Goal: Use online tool/utility: Utilize a website feature to perform a specific function

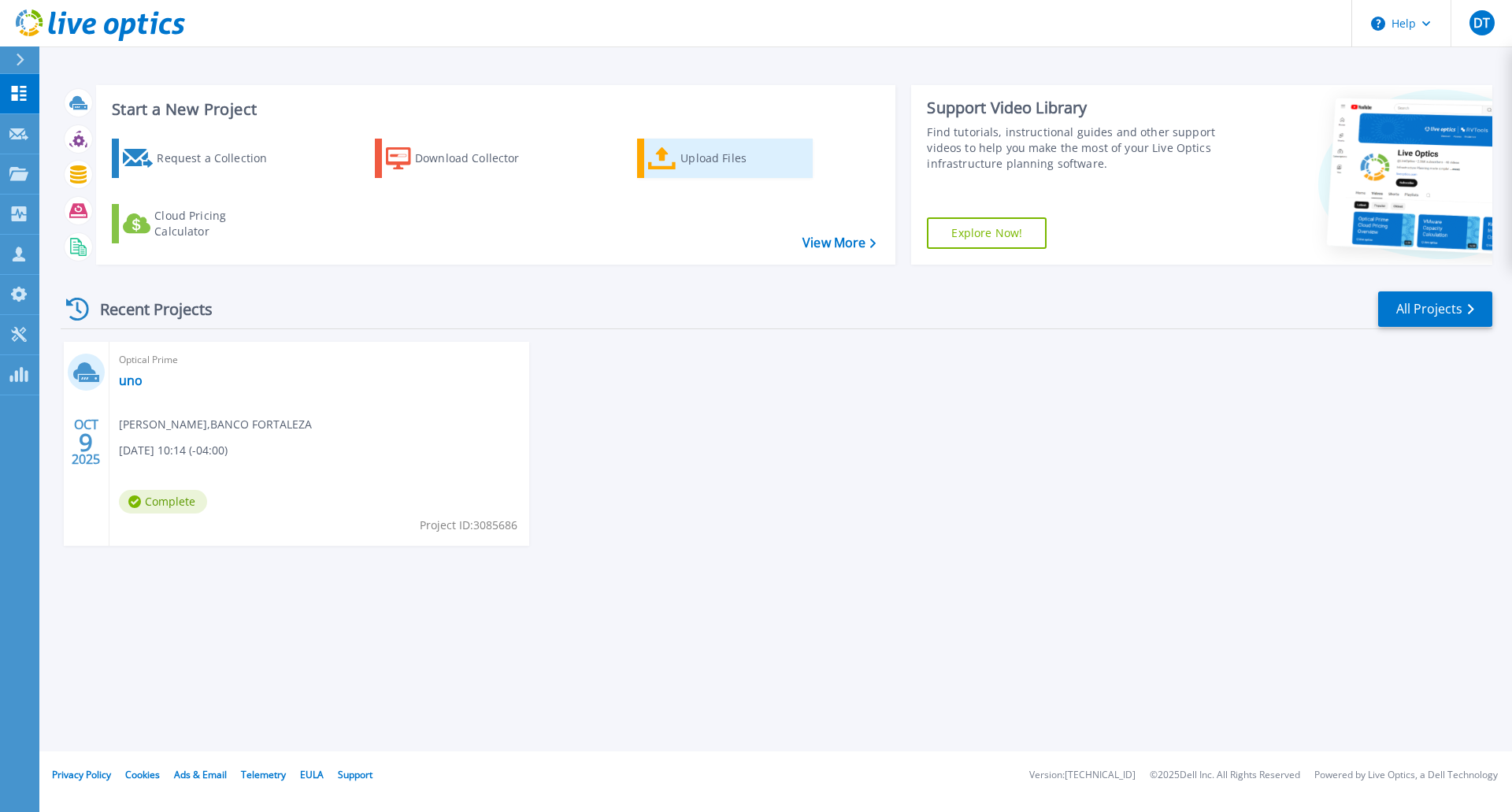
click at [692, 155] on div "Upload Files" at bounding box center [743, 159] width 126 height 32
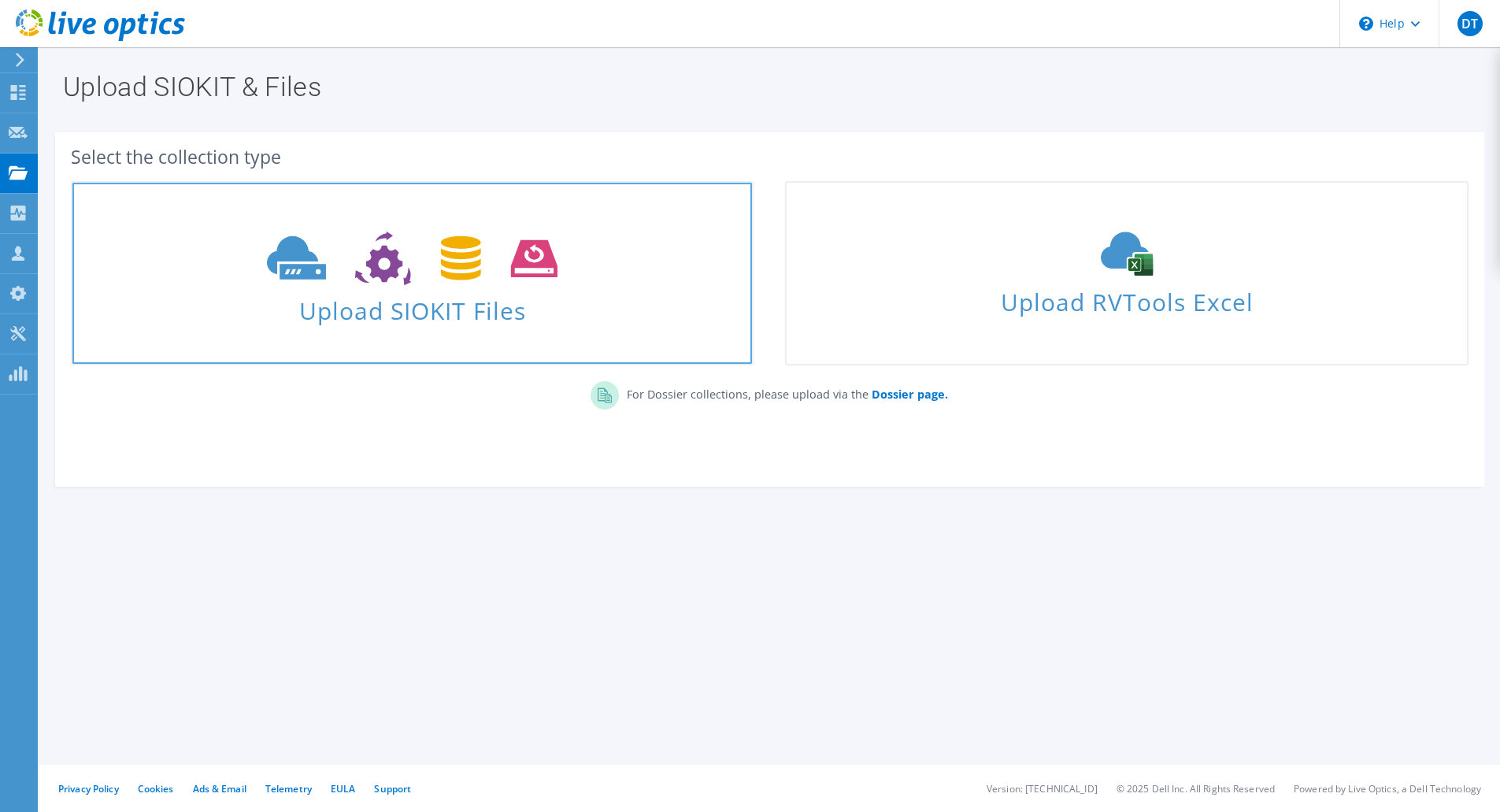
click at [421, 310] on span "Upload SIOKIT Files" at bounding box center [412, 306] width 680 height 34
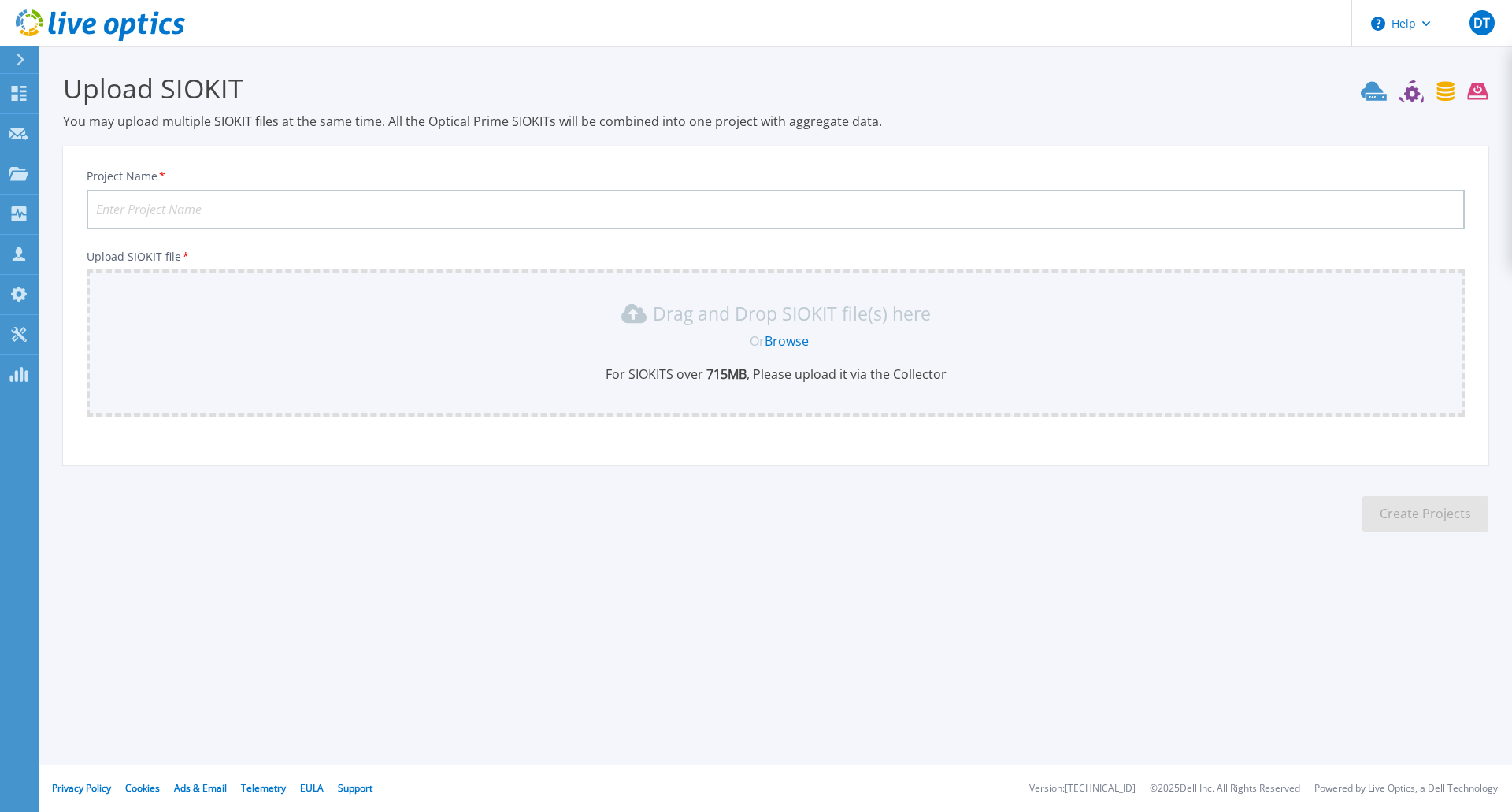
click at [787, 342] on link "Browse" at bounding box center [786, 340] width 44 height 17
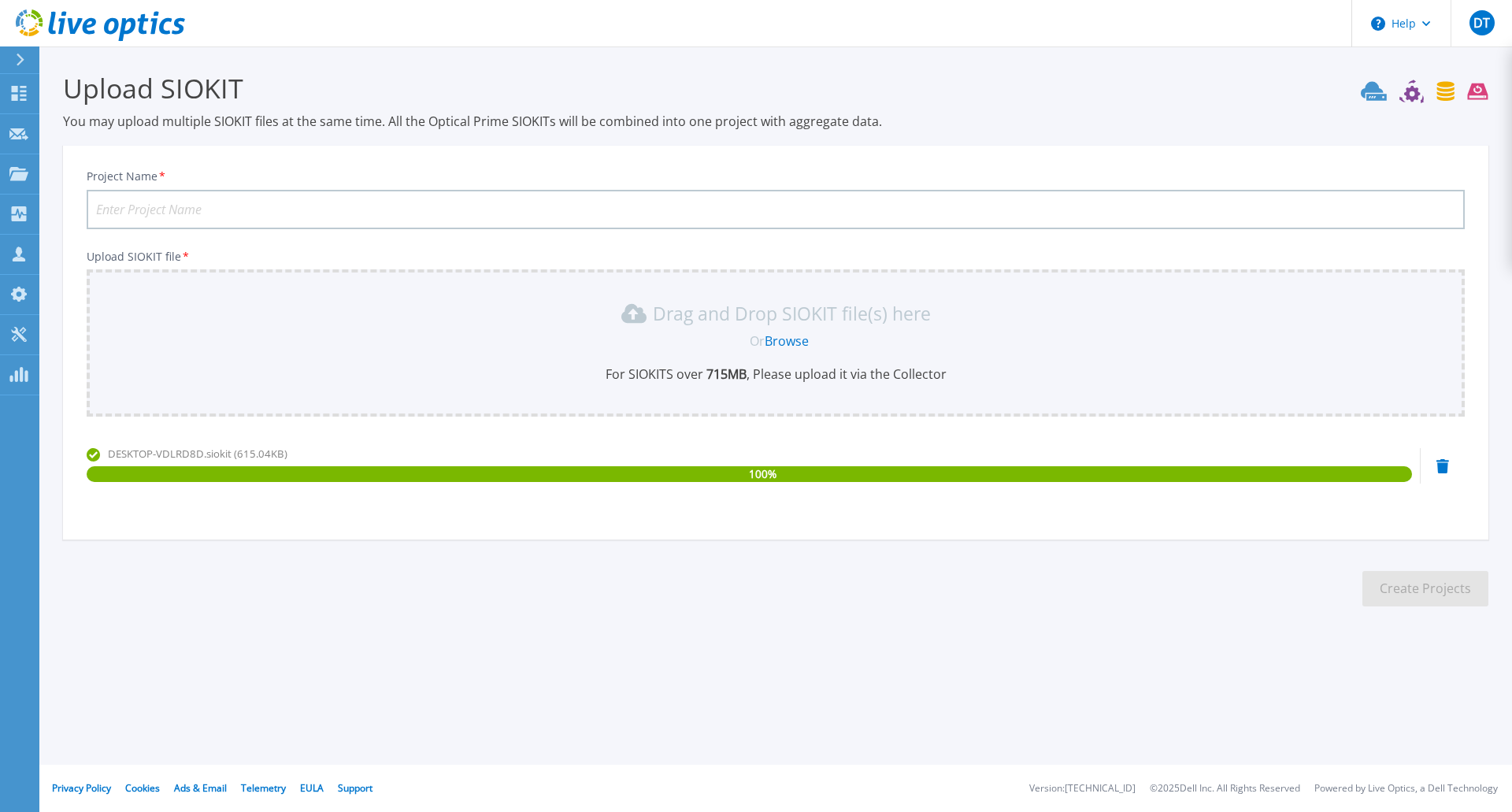
click at [158, 205] on input "Project Name *" at bounding box center [775, 209] width 1378 height 40
type input "Fortaleza I"
click at [1405, 590] on button "Create Projects" at bounding box center [1425, 589] width 126 height 36
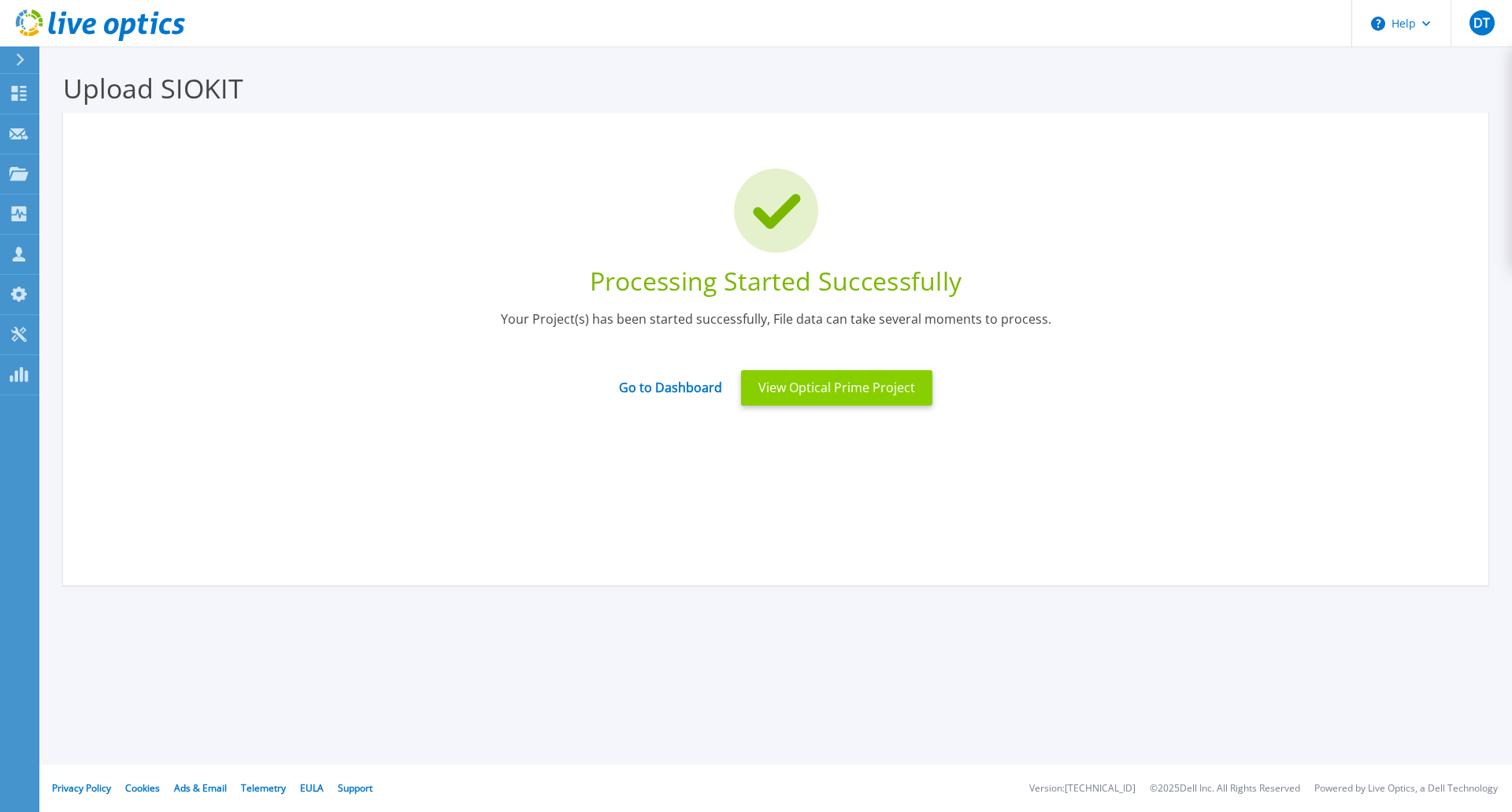
click at [805, 389] on button "View Optical Prime Project" at bounding box center [837, 388] width 191 height 36
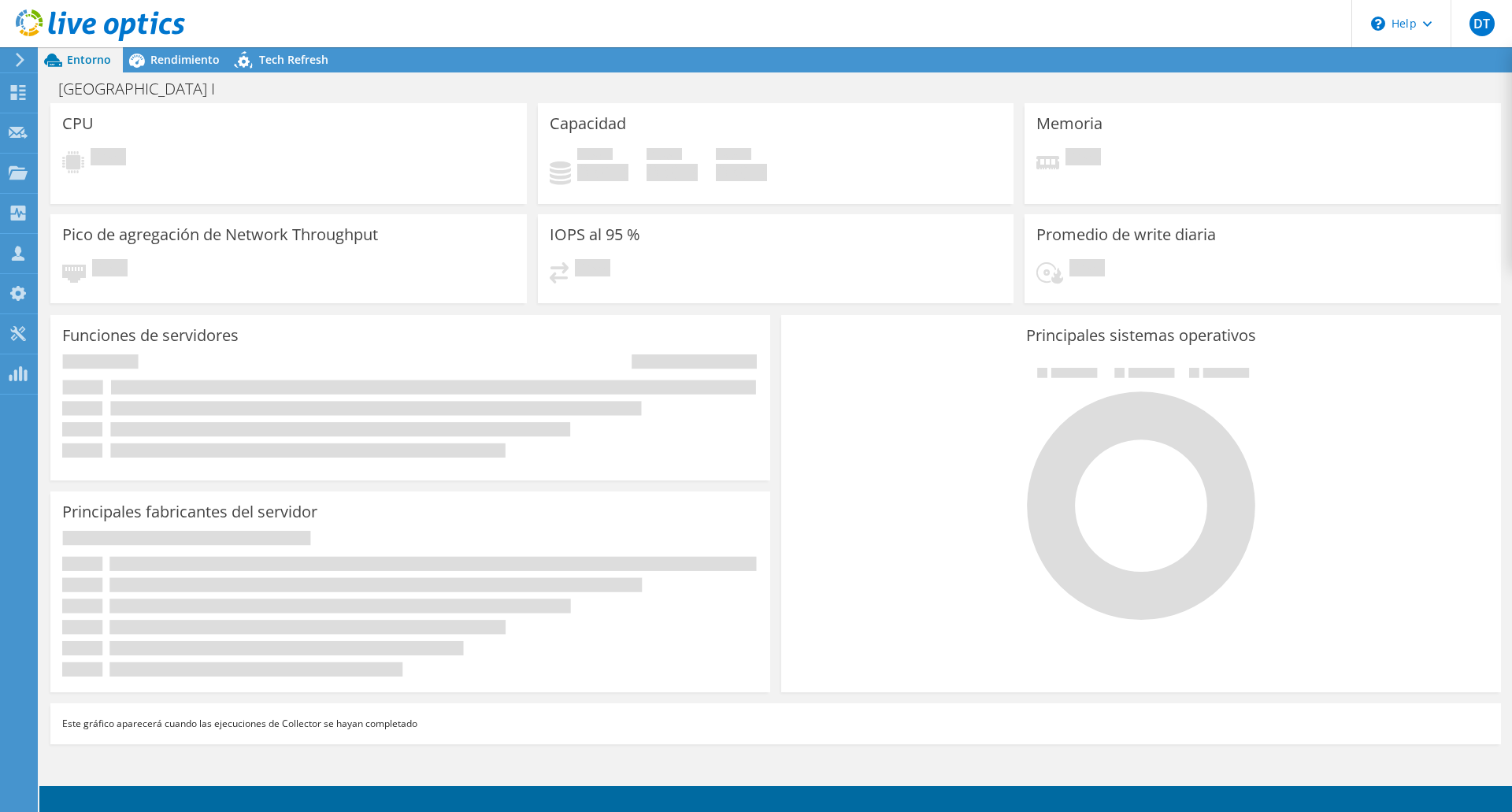
radio input "true"
radio input "false"
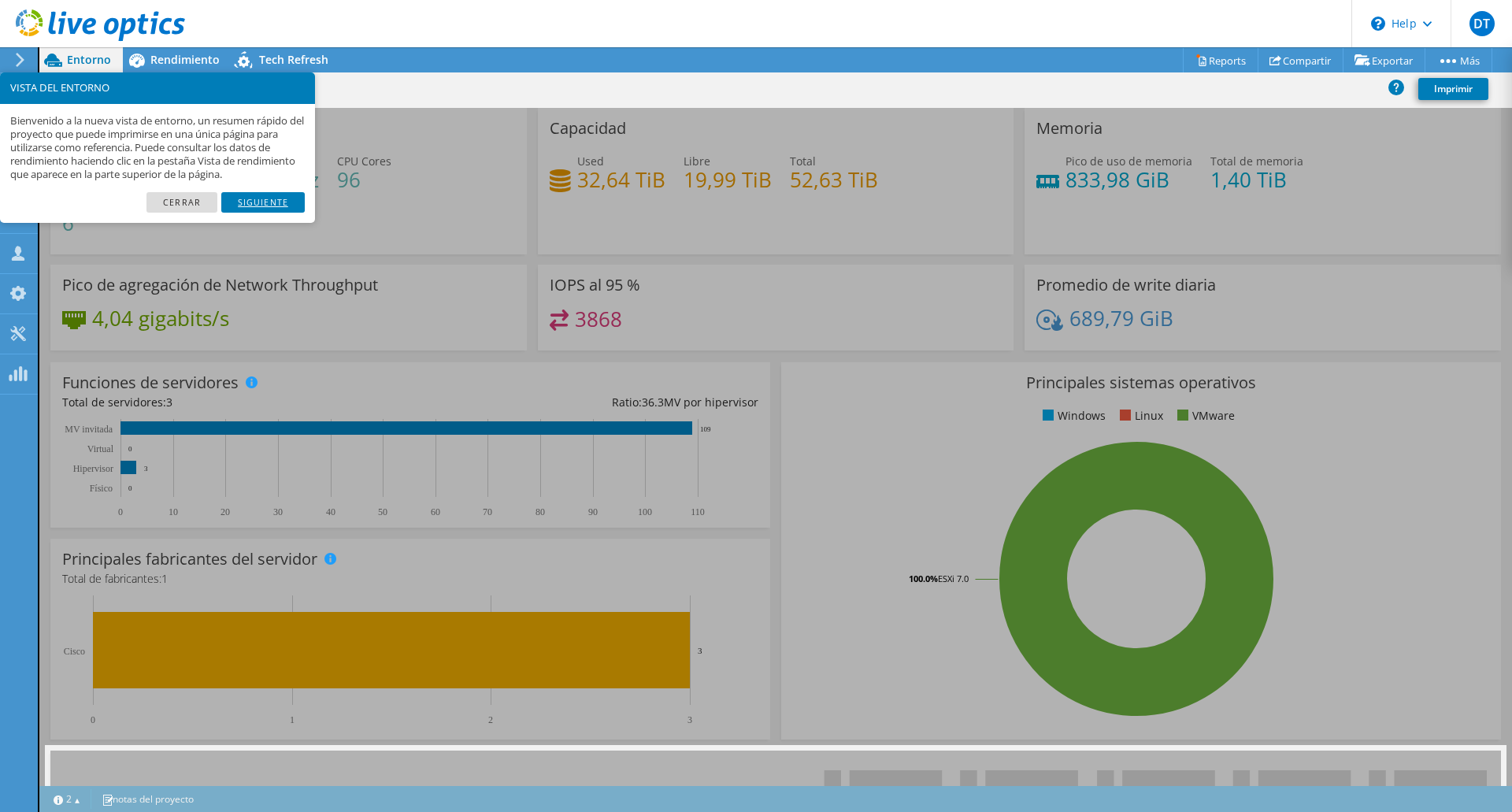
click at [251, 202] on link "Siguiente" at bounding box center [263, 202] width 83 height 21
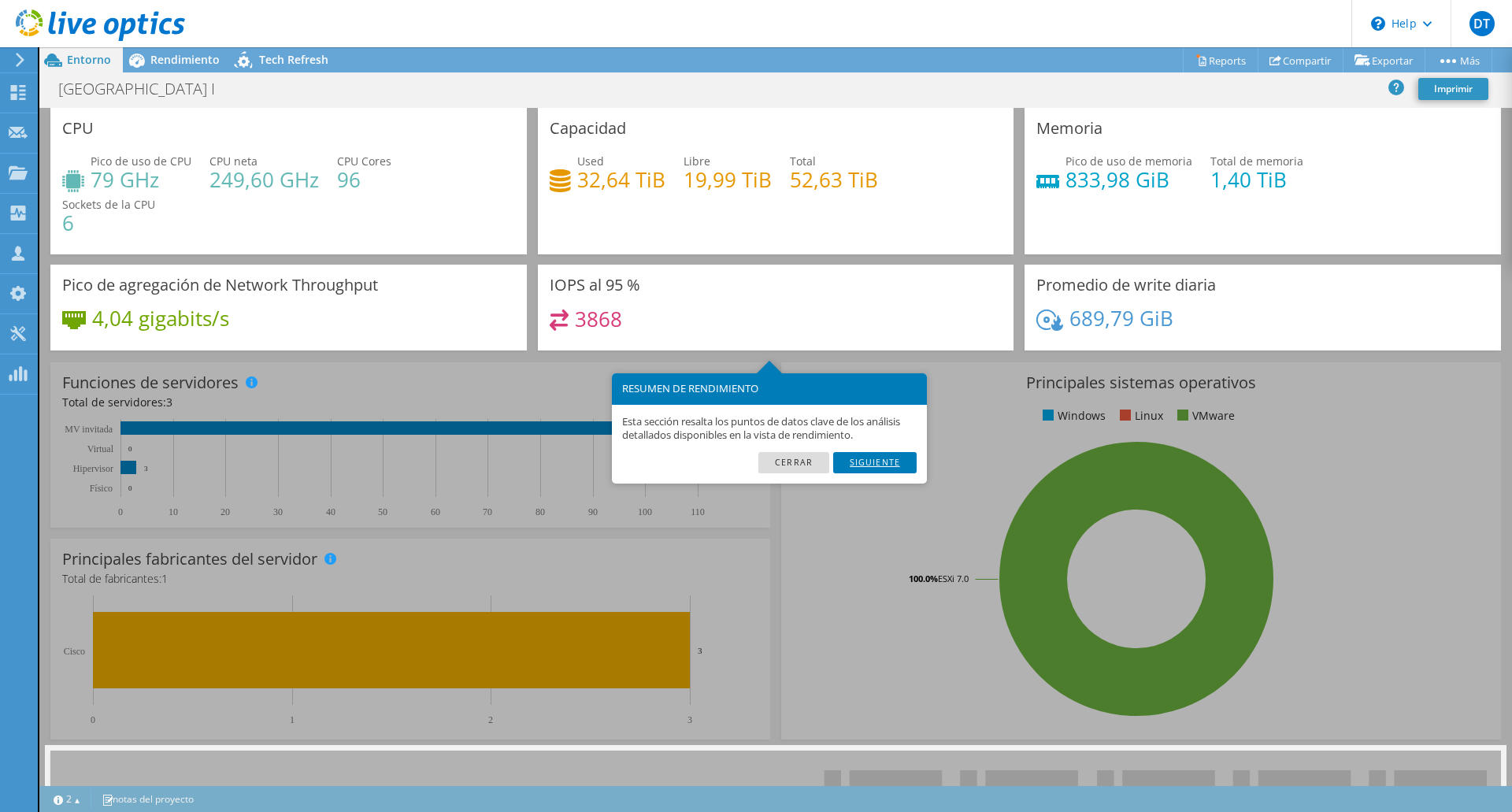
click at [878, 466] on link "Siguiente" at bounding box center [875, 462] width 83 height 21
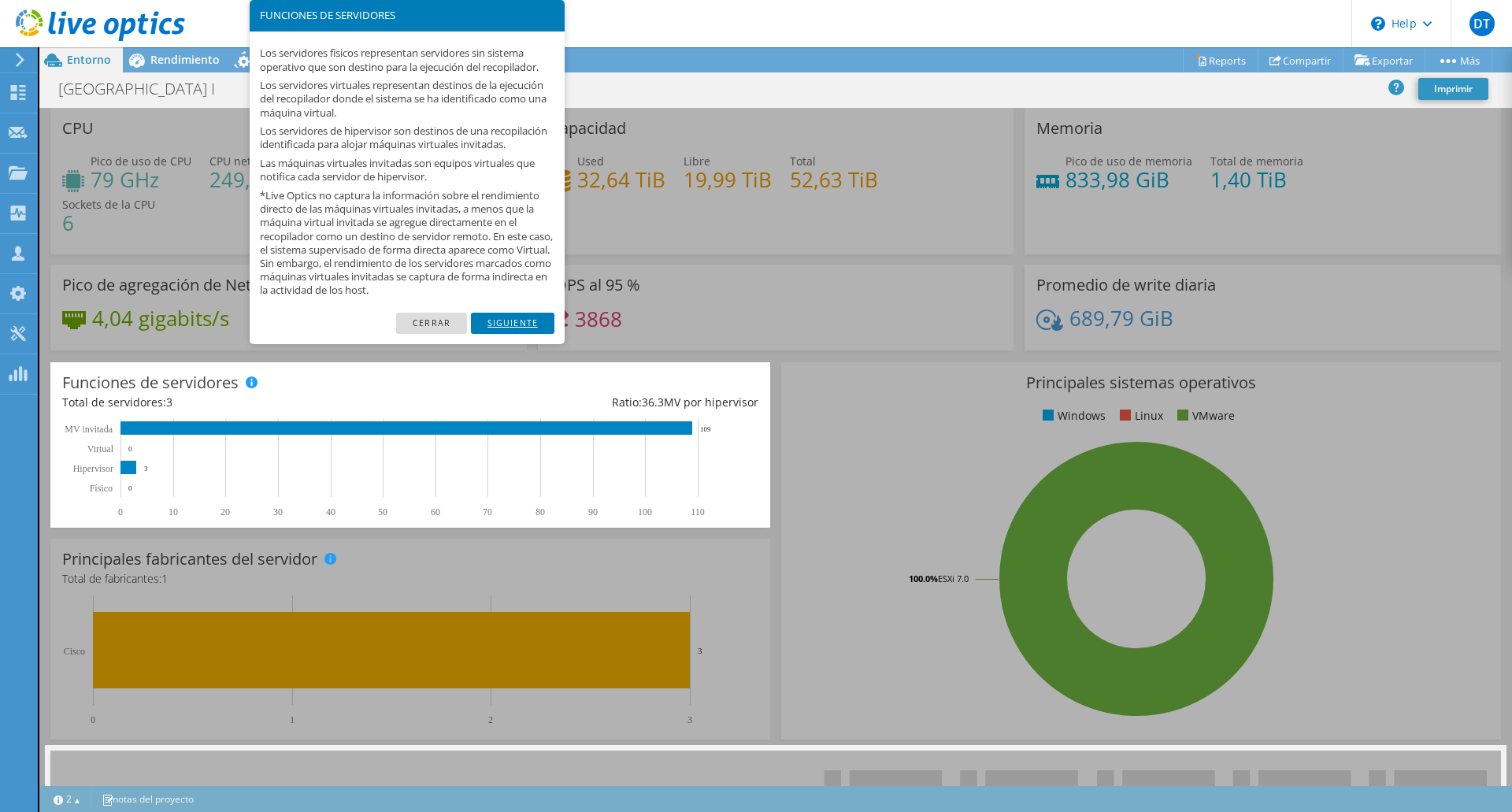
click at [514, 333] on link "Siguiente" at bounding box center [513, 322] width 83 height 21
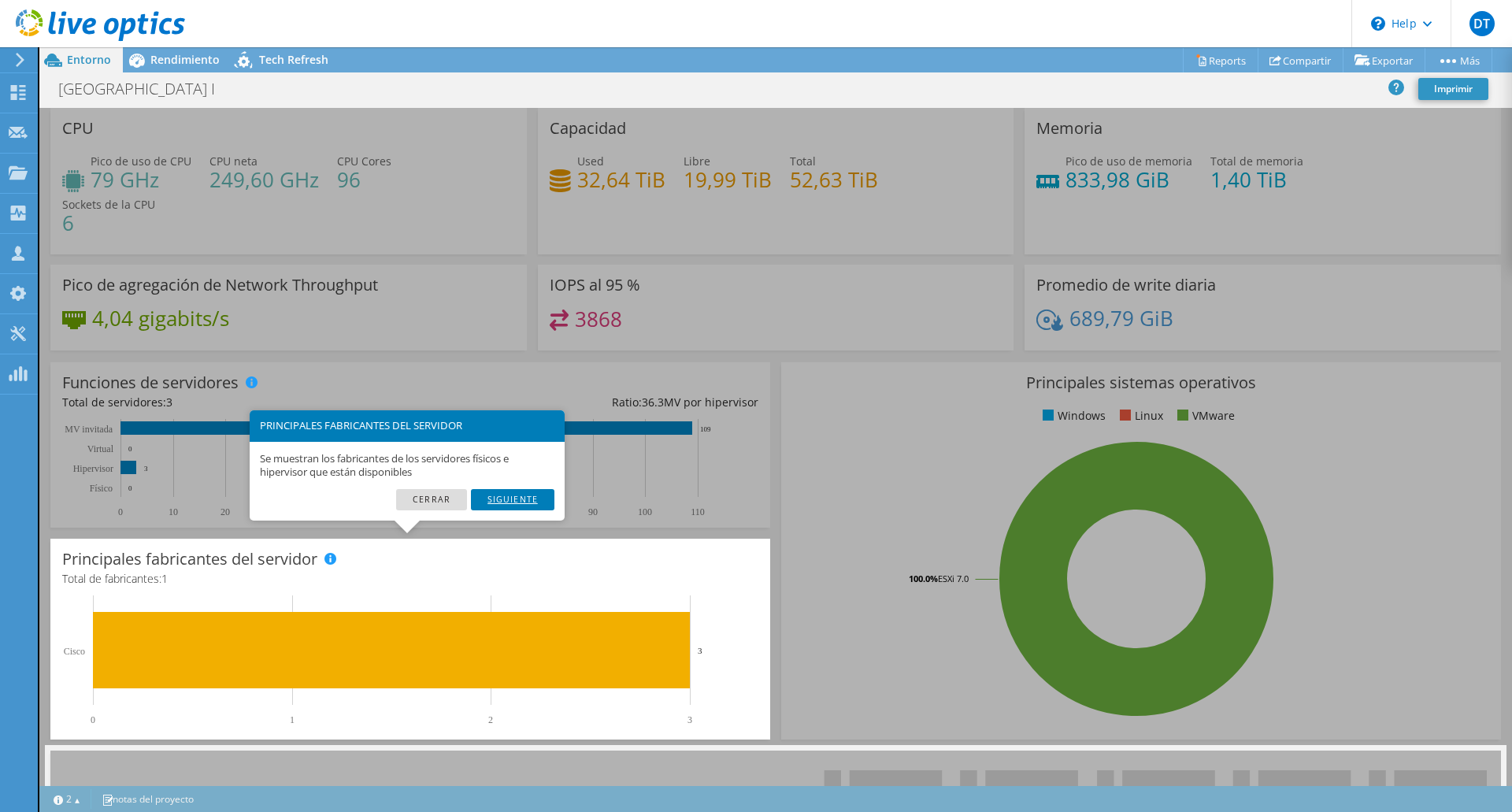
click at [520, 500] on link "Siguiente" at bounding box center [513, 499] width 83 height 21
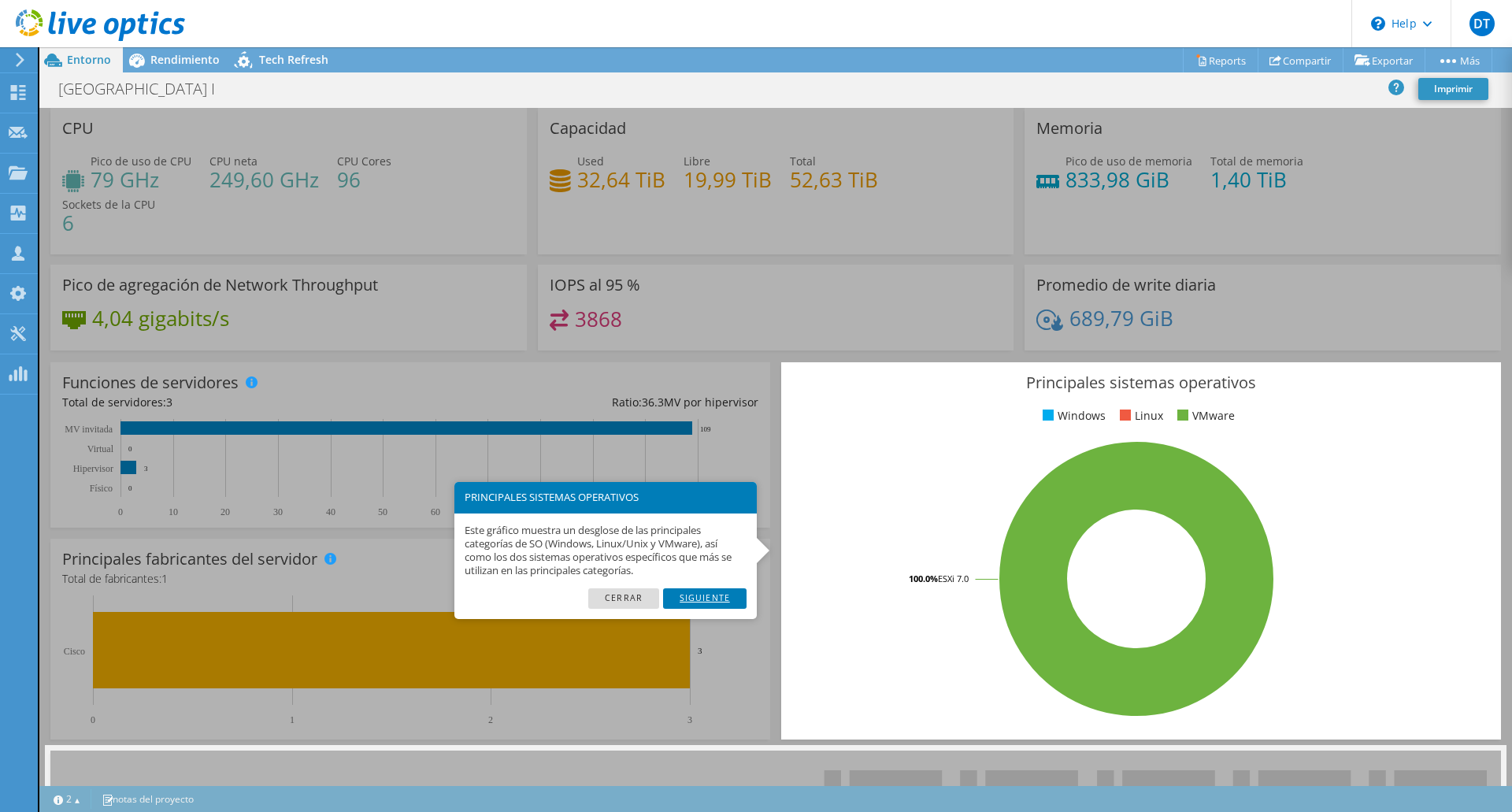
click at [709, 598] on link "Siguiente" at bounding box center [705, 598] width 83 height 21
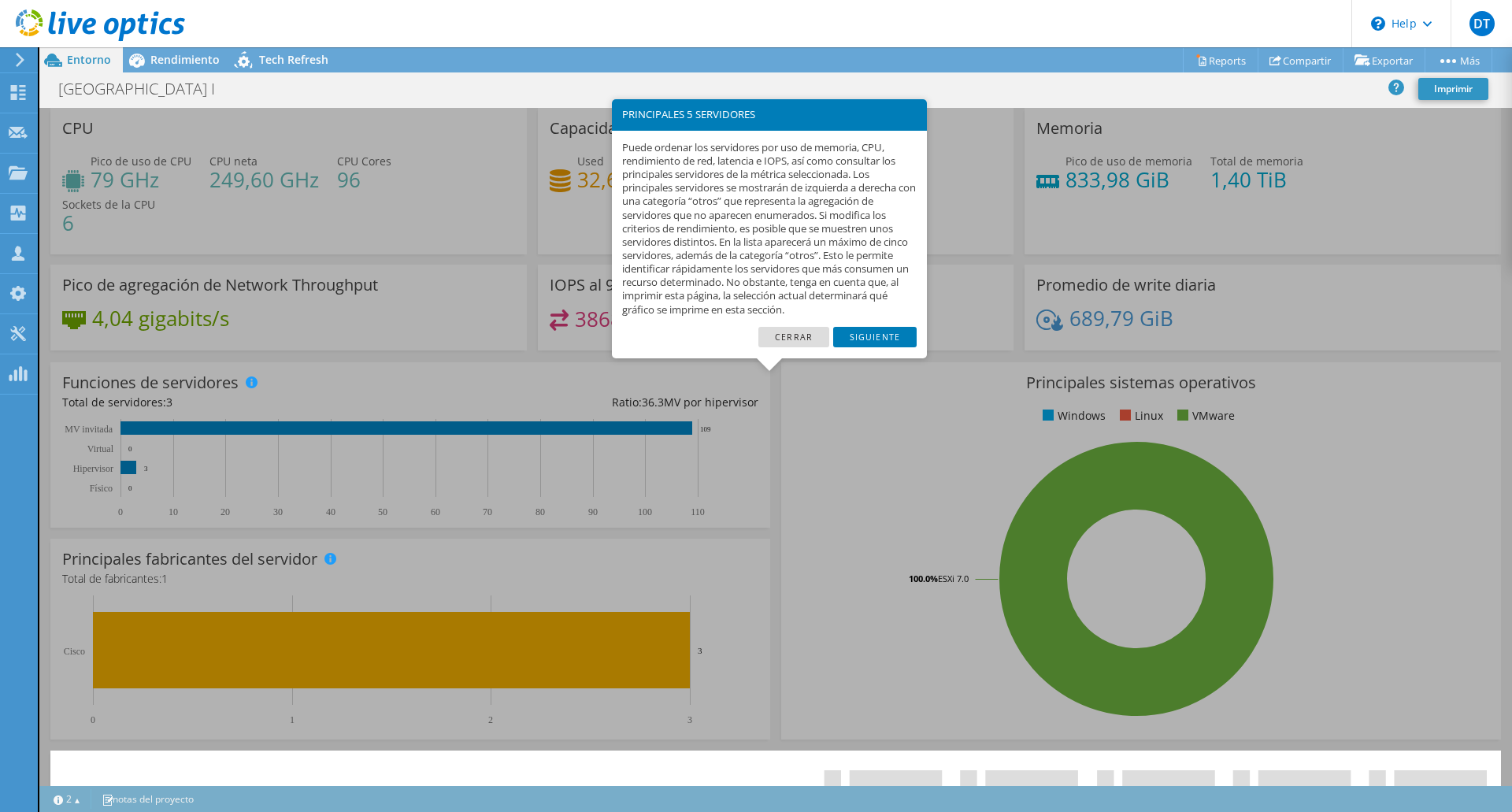
scroll to position [374, 0]
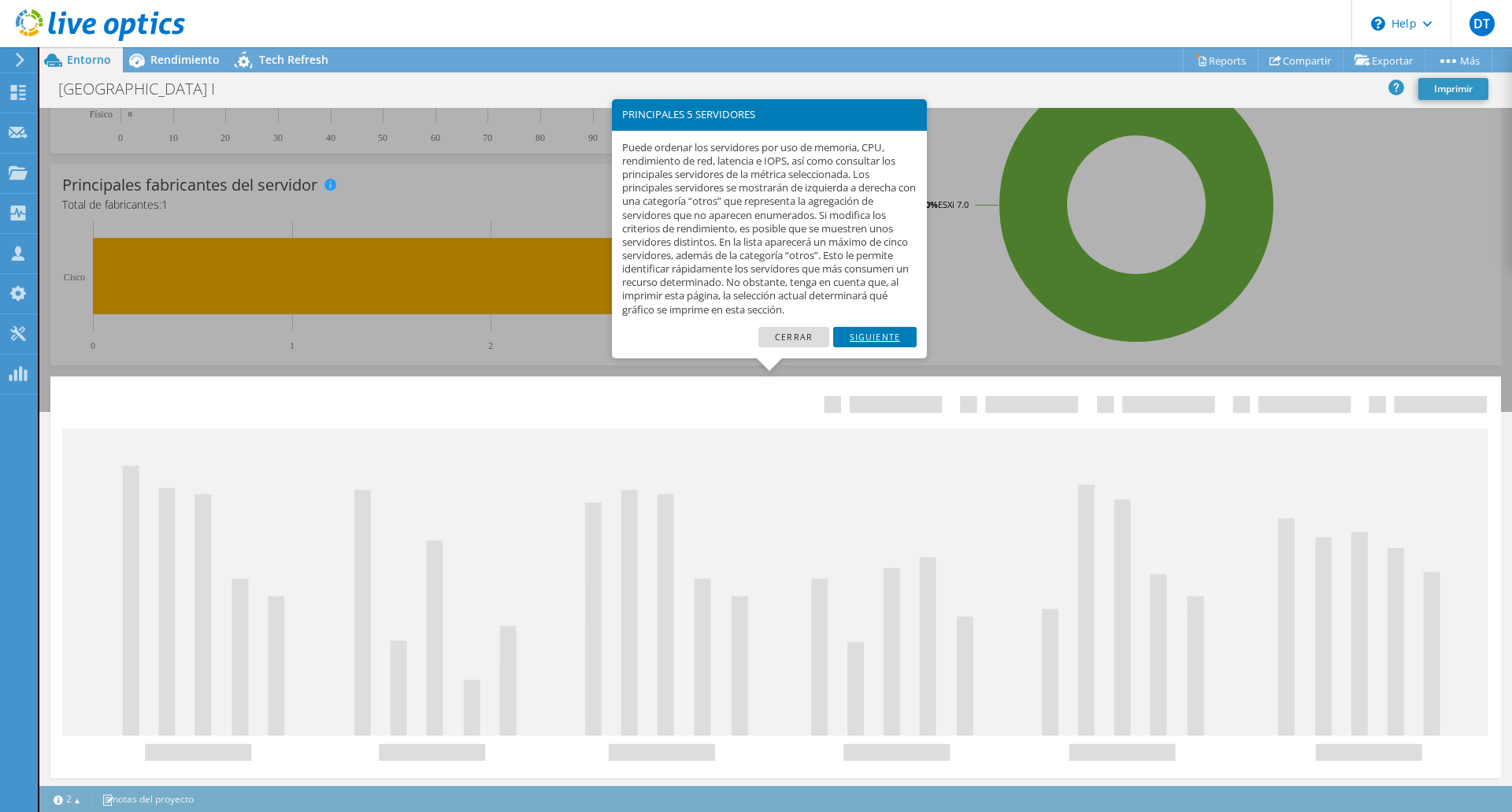
click at [880, 339] on link "Siguiente" at bounding box center [875, 337] width 83 height 21
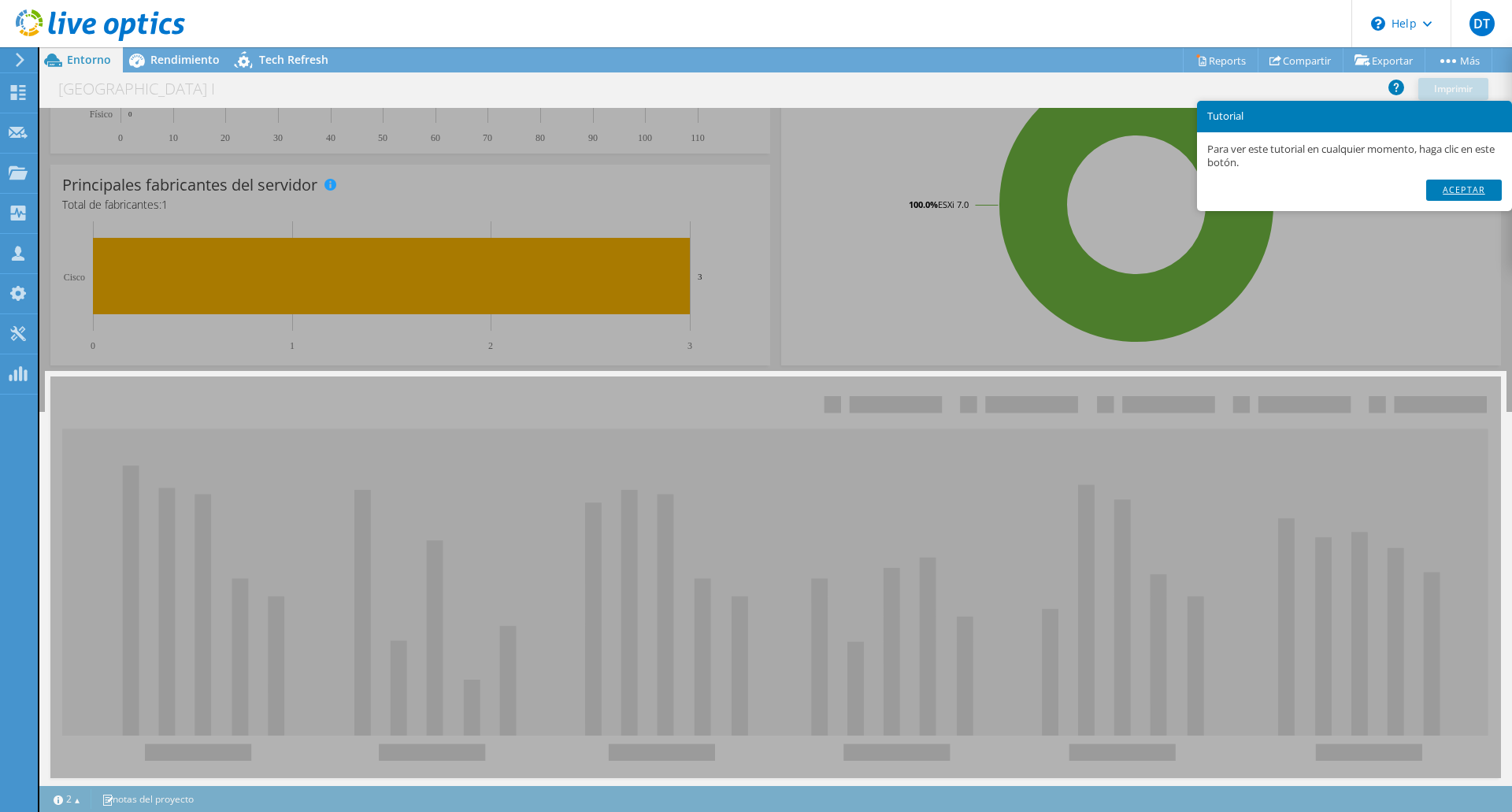
click at [1469, 191] on link "Aceptar" at bounding box center [1464, 189] width 75 height 21
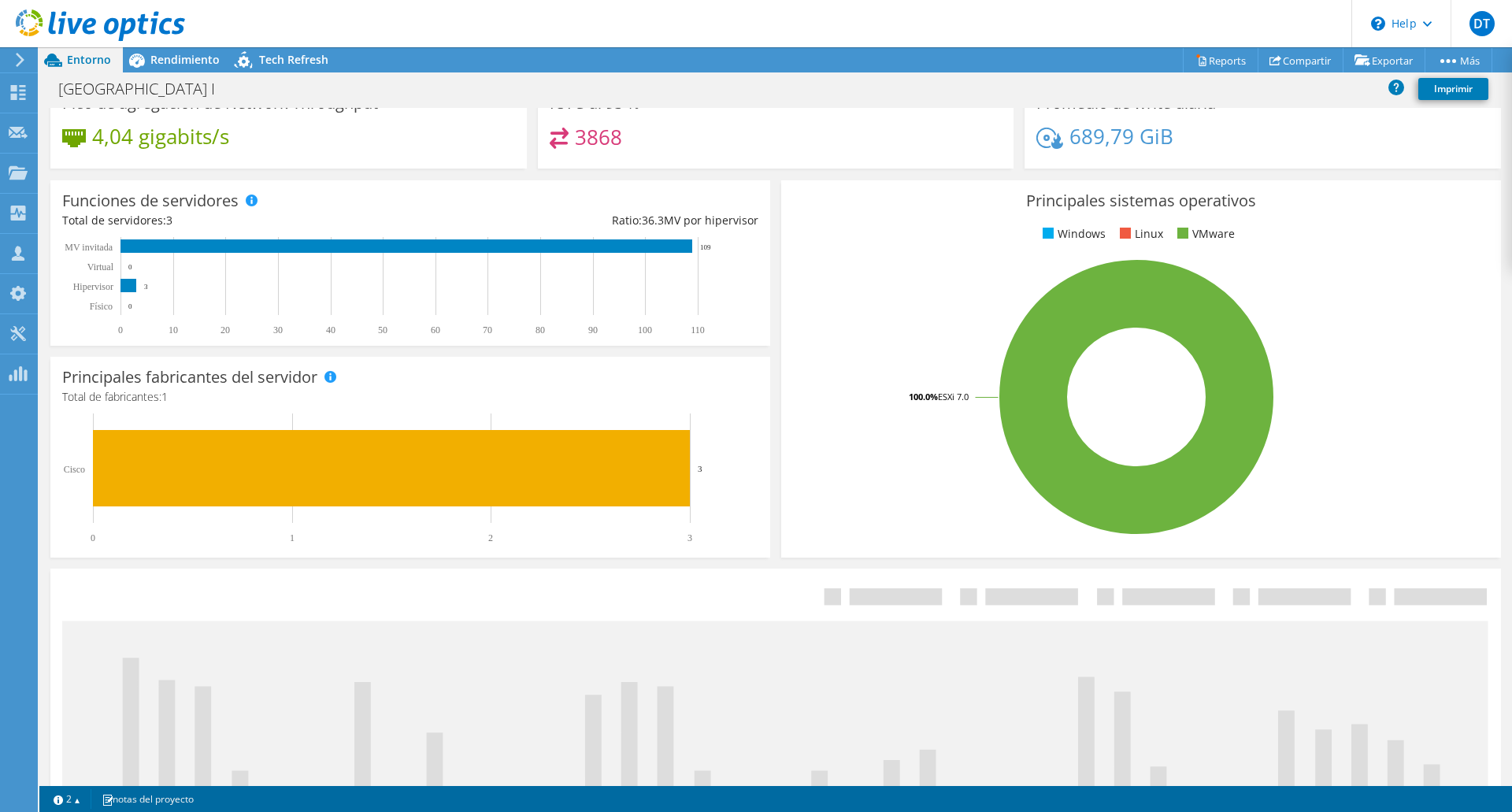
scroll to position [0, 0]
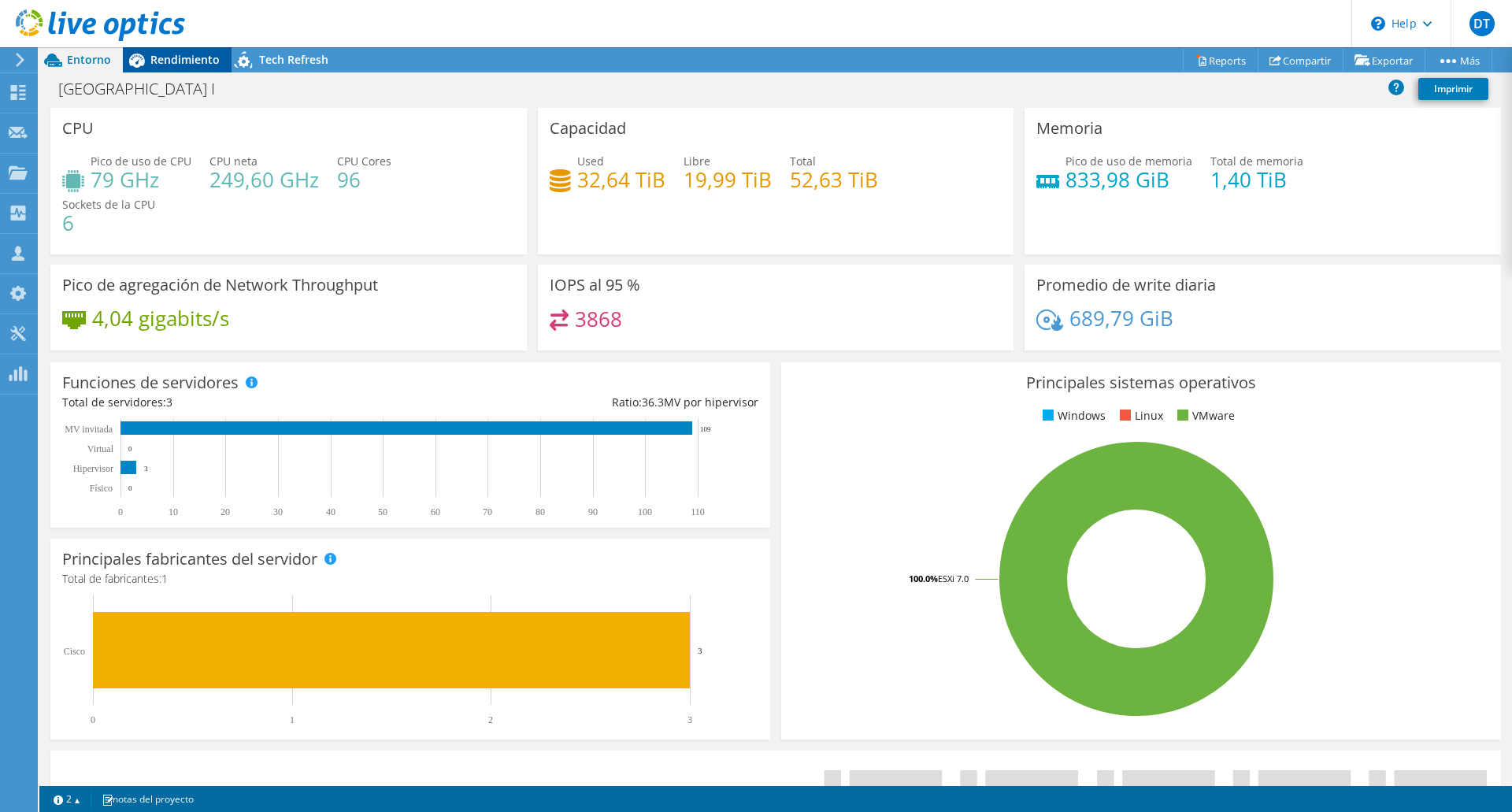
click at [149, 60] on icon at bounding box center [137, 60] width 28 height 28
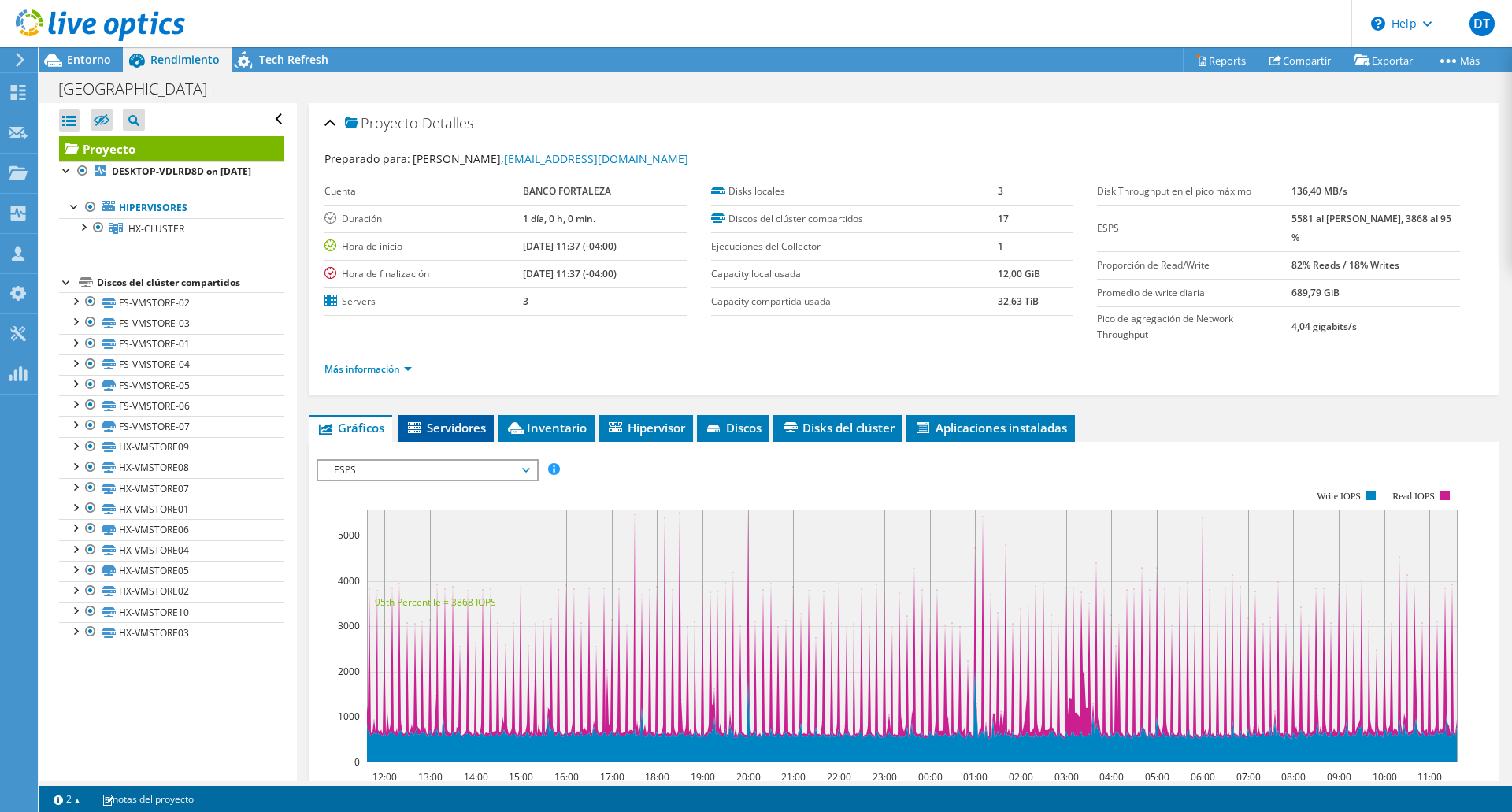
click at [439, 419] on span "Servidores" at bounding box center [445, 427] width 80 height 16
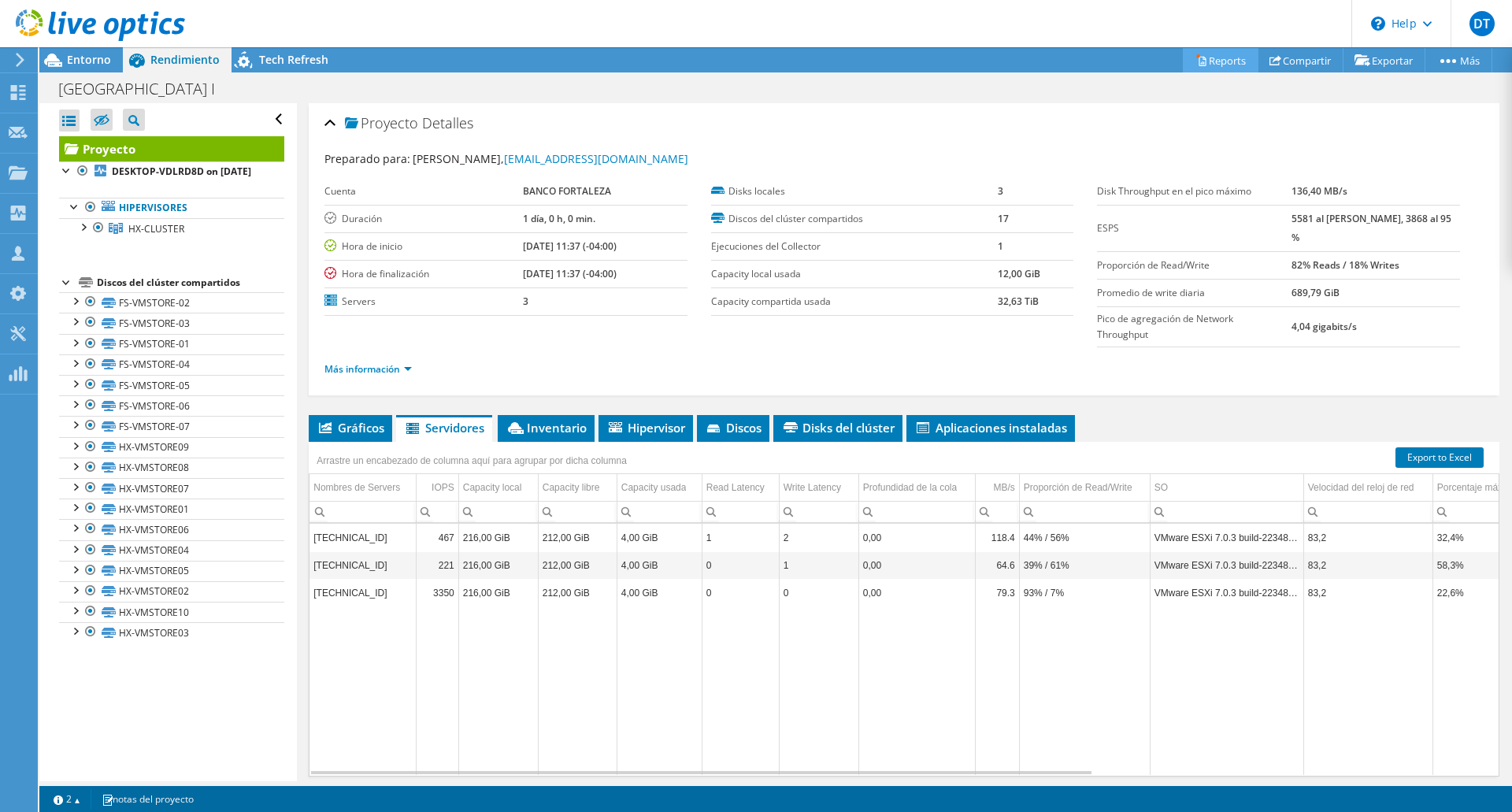
click at [1222, 63] on link "Reports" at bounding box center [1221, 59] width 75 height 25
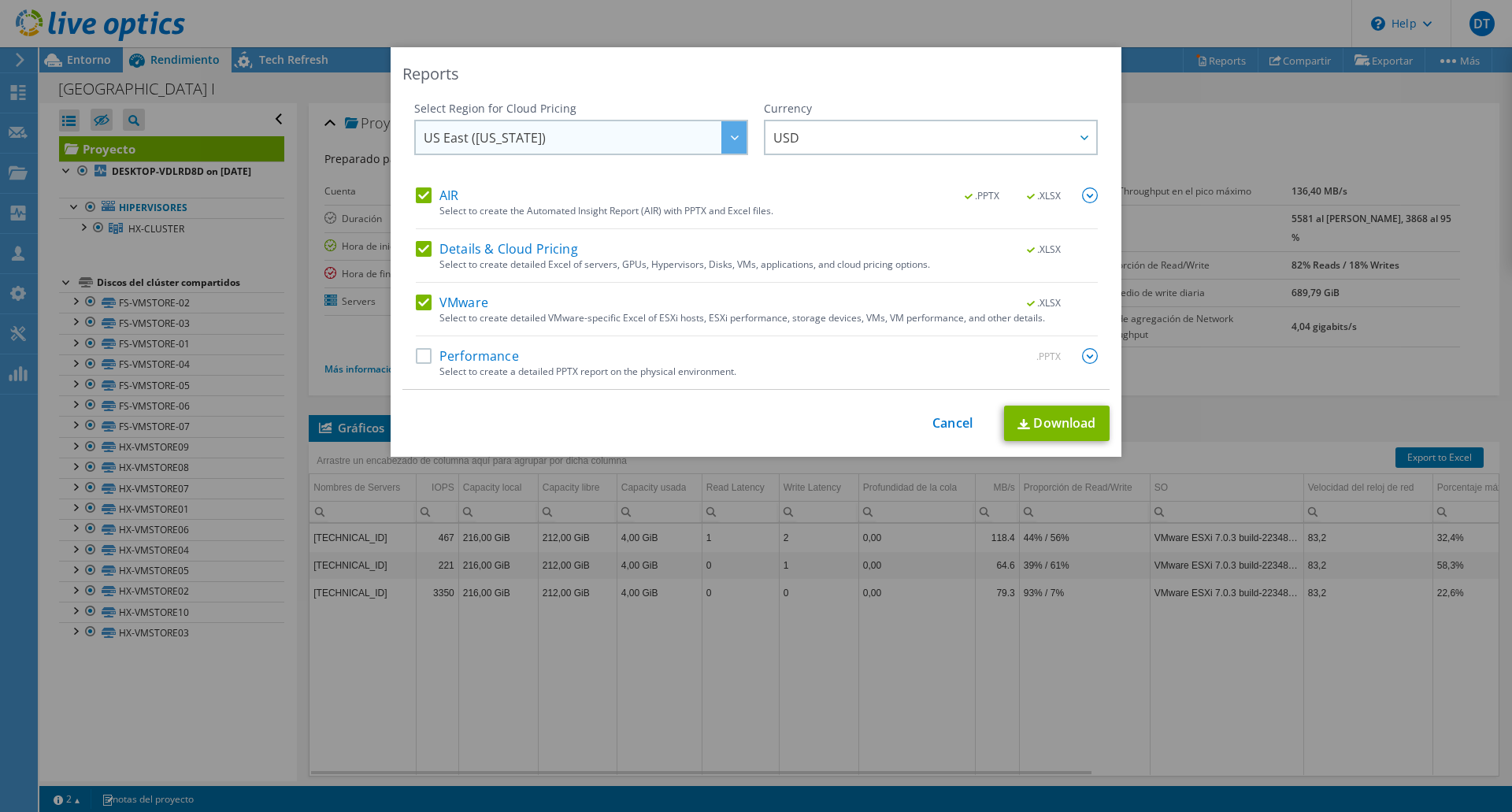
click at [729, 140] on div at bounding box center [734, 137] width 25 height 33
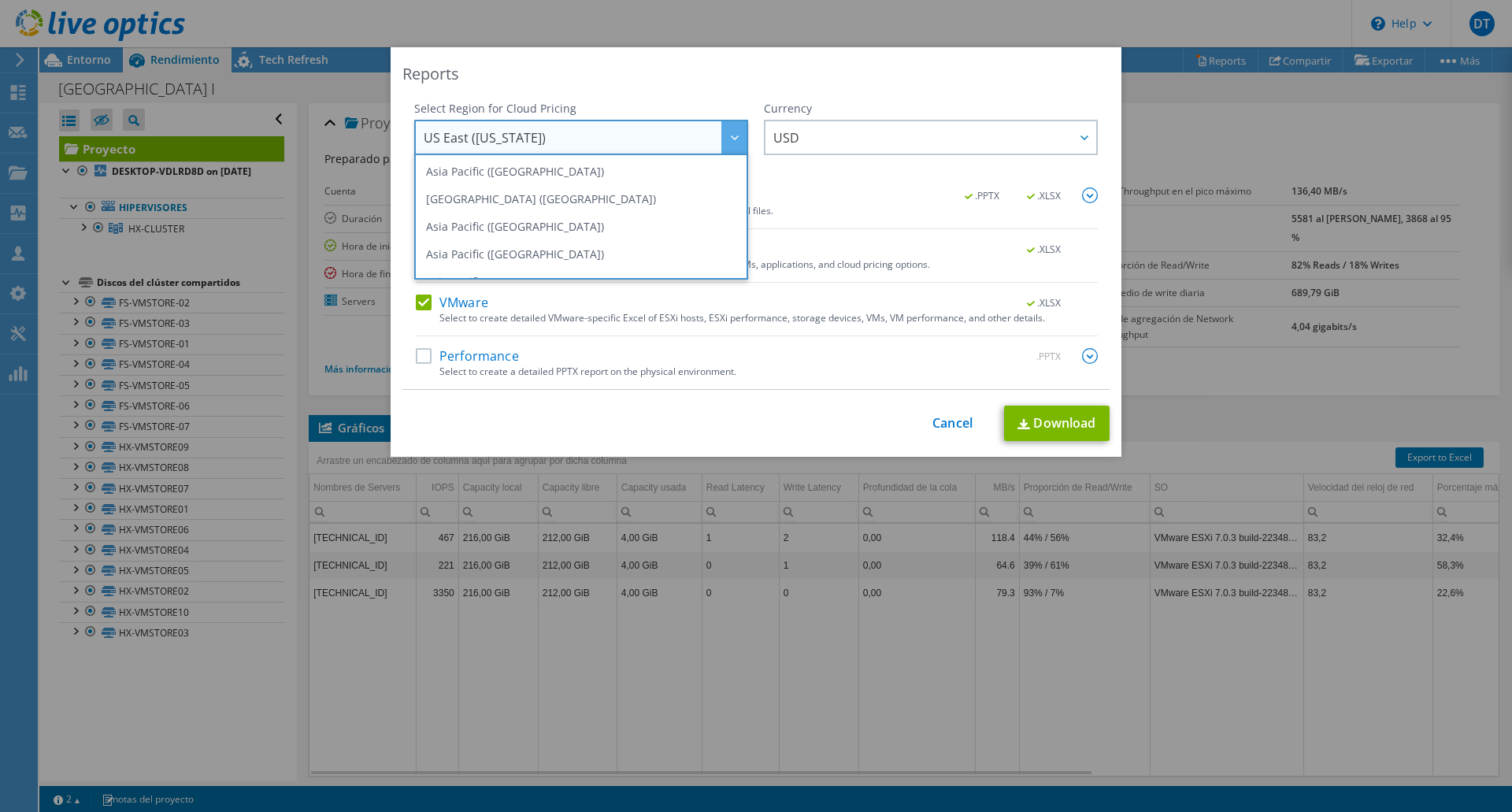
click at [729, 140] on div at bounding box center [734, 137] width 25 height 33
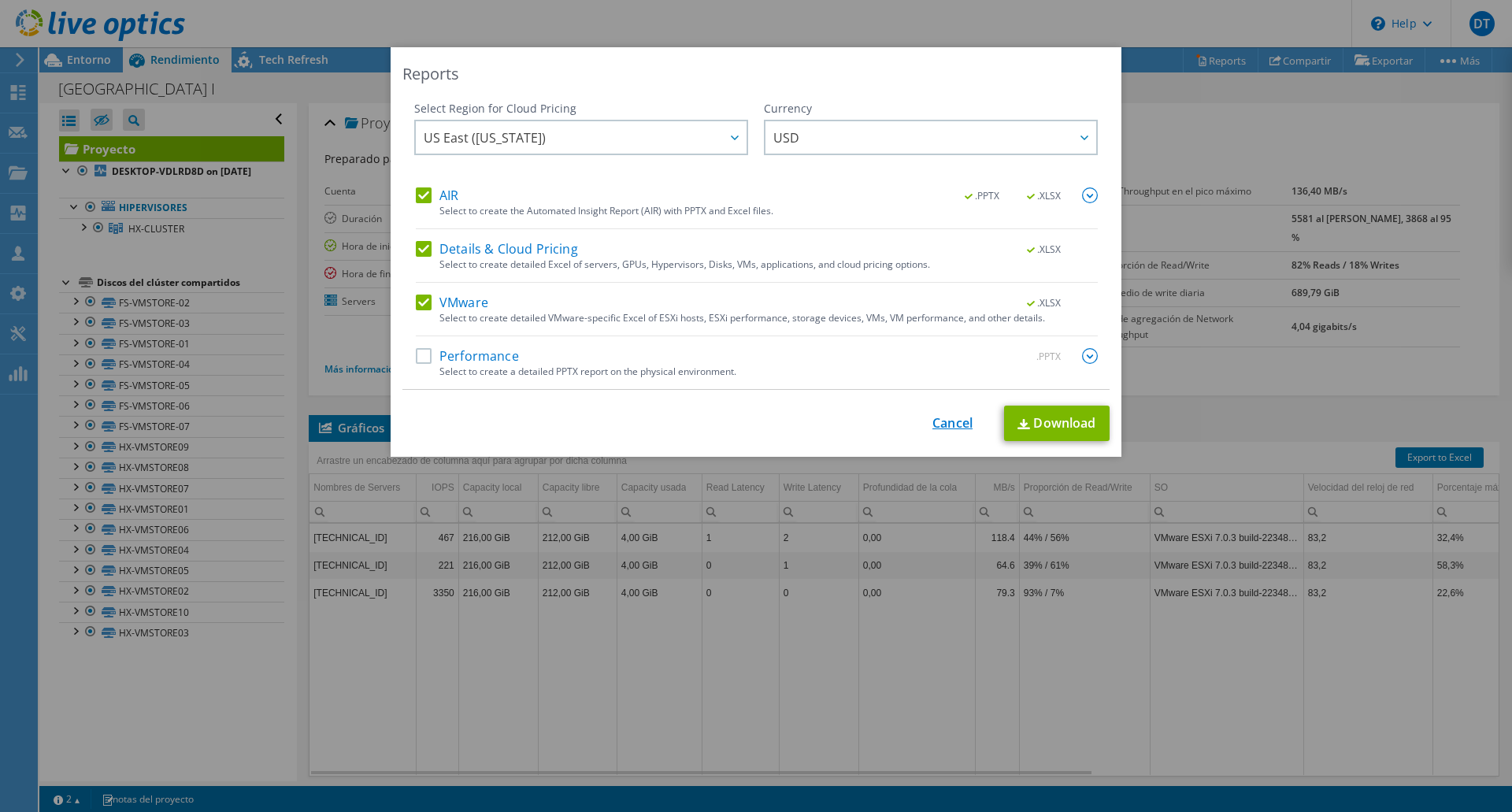
click at [951, 419] on link "Cancel" at bounding box center [953, 422] width 41 height 15
